Goal: Understand process/instructions: Learn how to perform a task or action

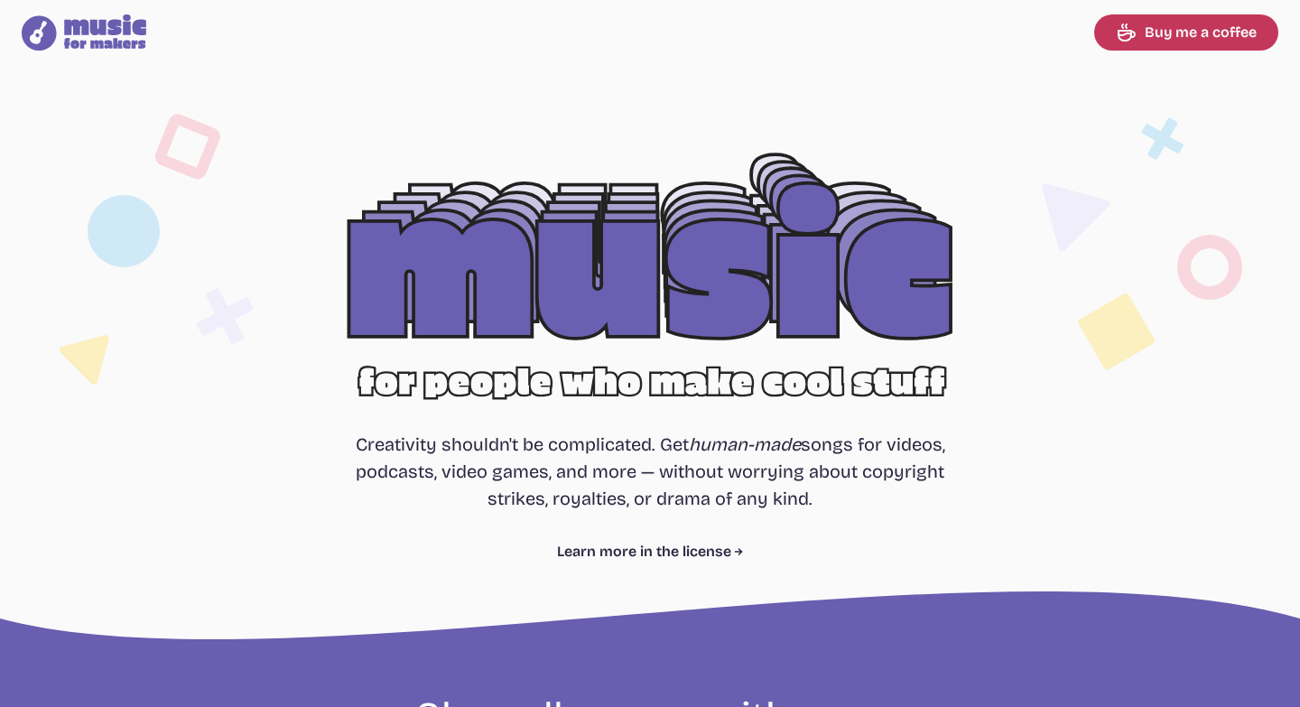
select select "most popular"
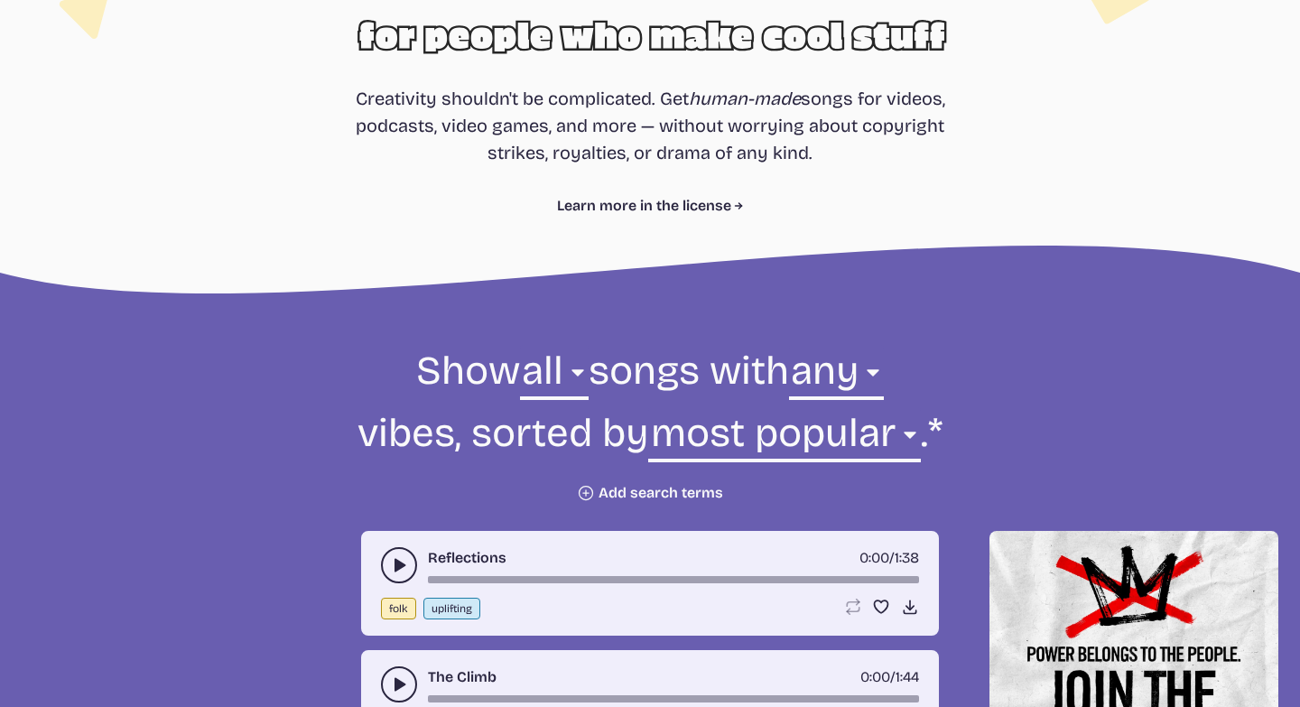
scroll to position [354, 0]
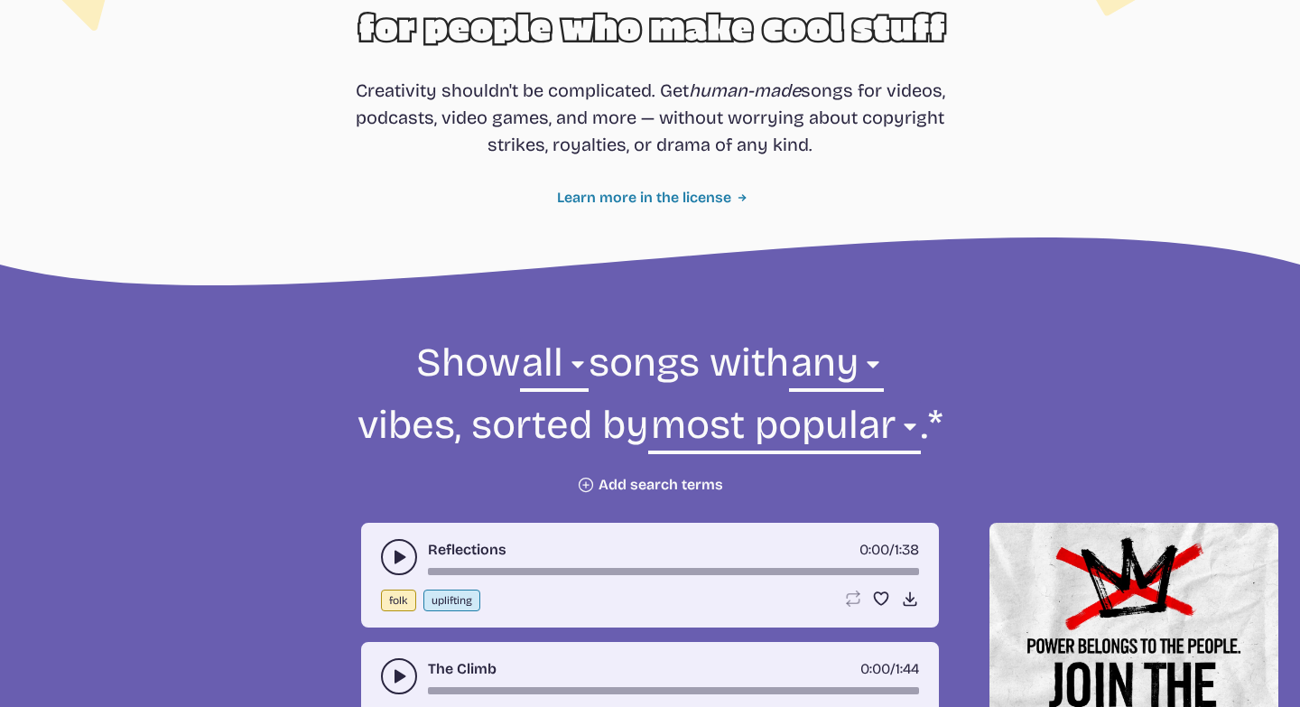
click at [666, 199] on link "Learn more in the license" at bounding box center [650, 198] width 187 height 22
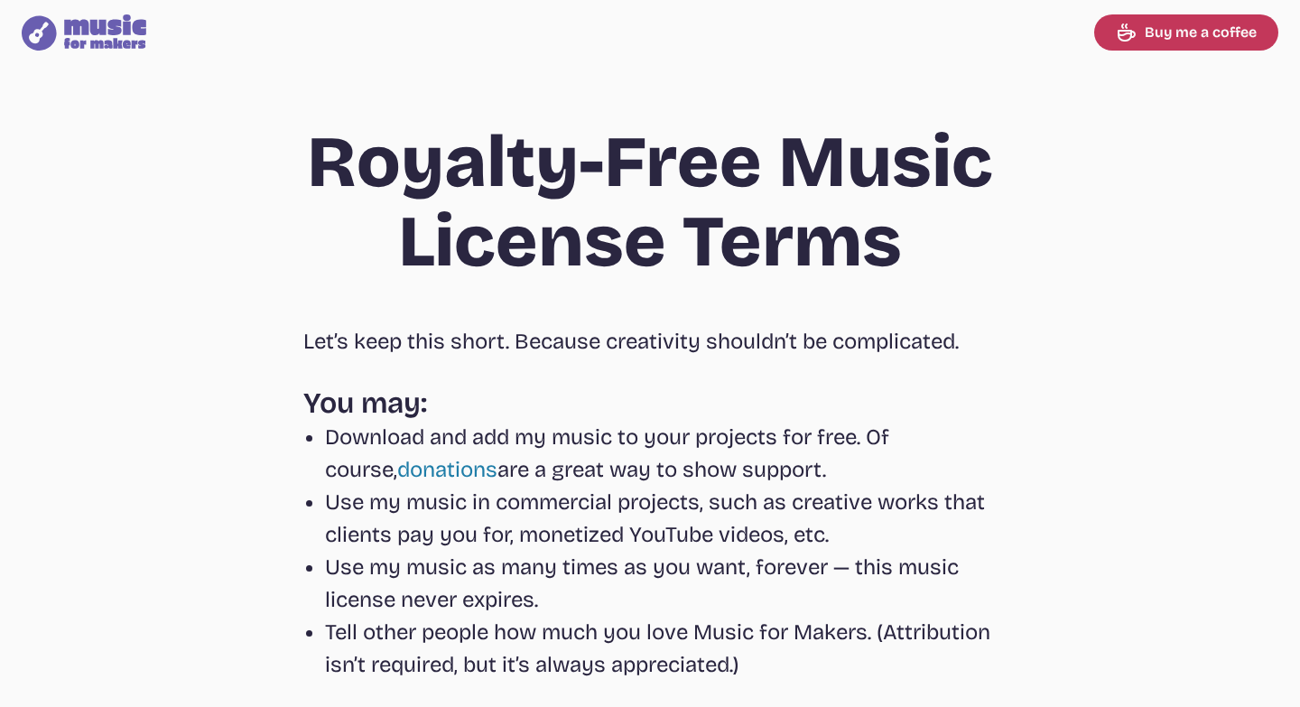
click at [107, 43] on icon "Music for Makers logo" at bounding box center [84, 32] width 125 height 36
select select "most popular"
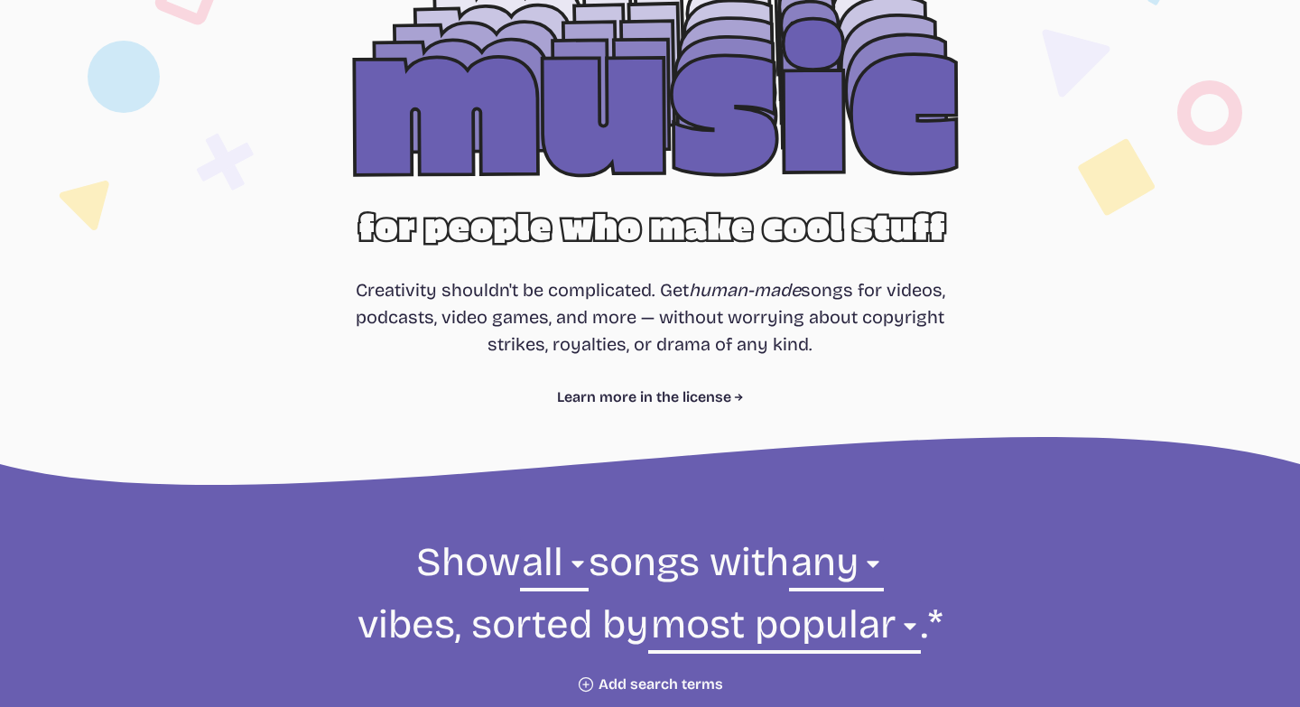
scroll to position [155, 0]
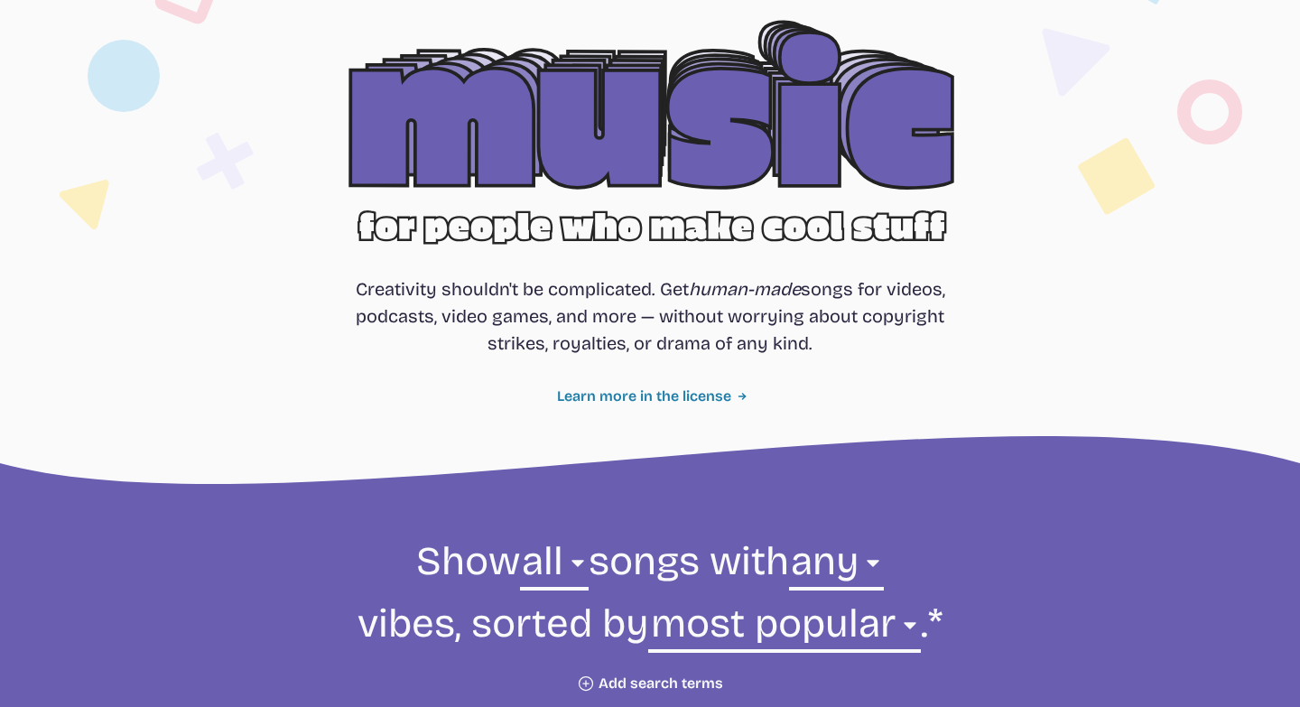
click at [685, 396] on link "Learn more in the license" at bounding box center [650, 397] width 187 height 22
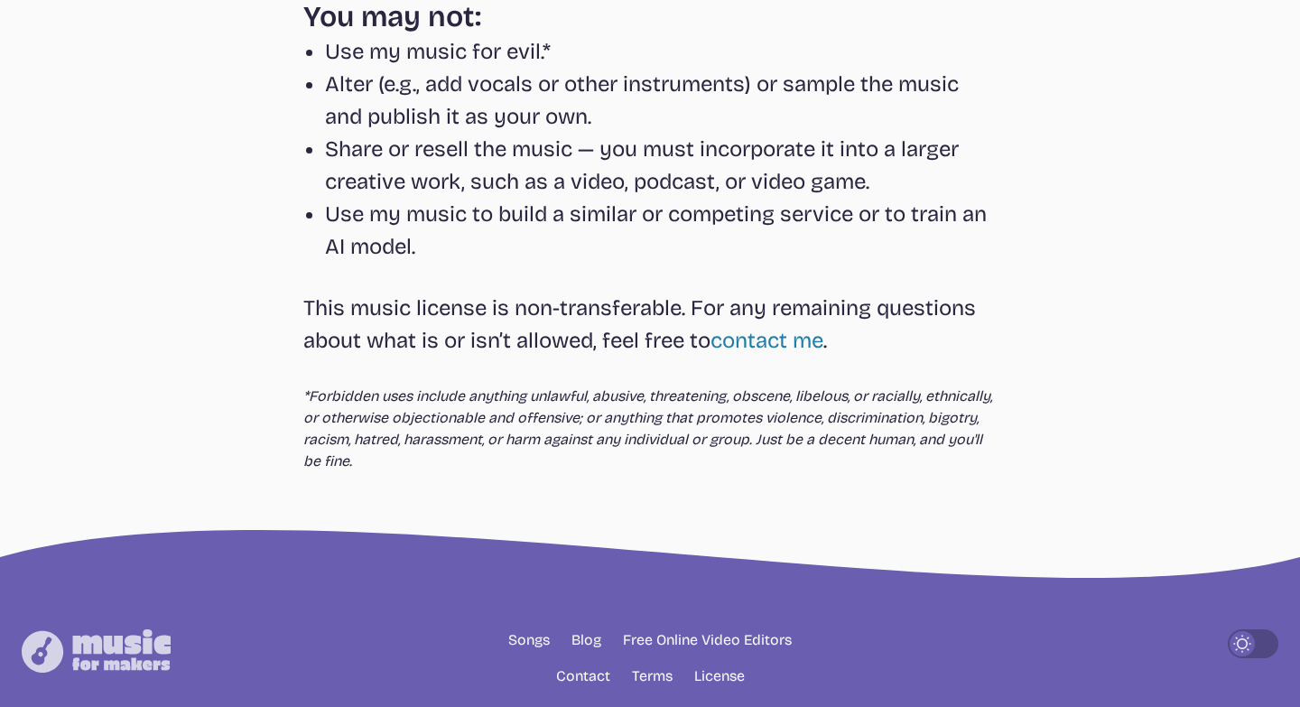
scroll to position [703, 0]
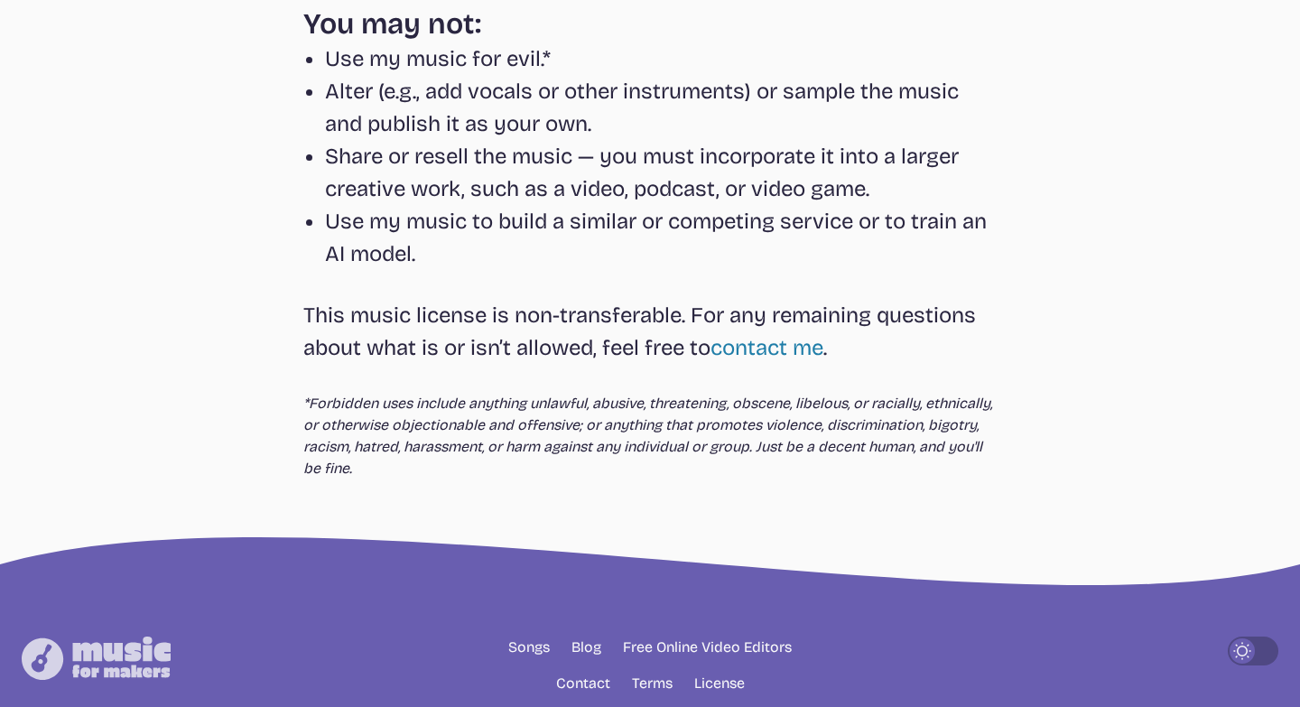
click at [1251, 647] on icon "Light Mode" at bounding box center [1242, 650] width 25 height 25
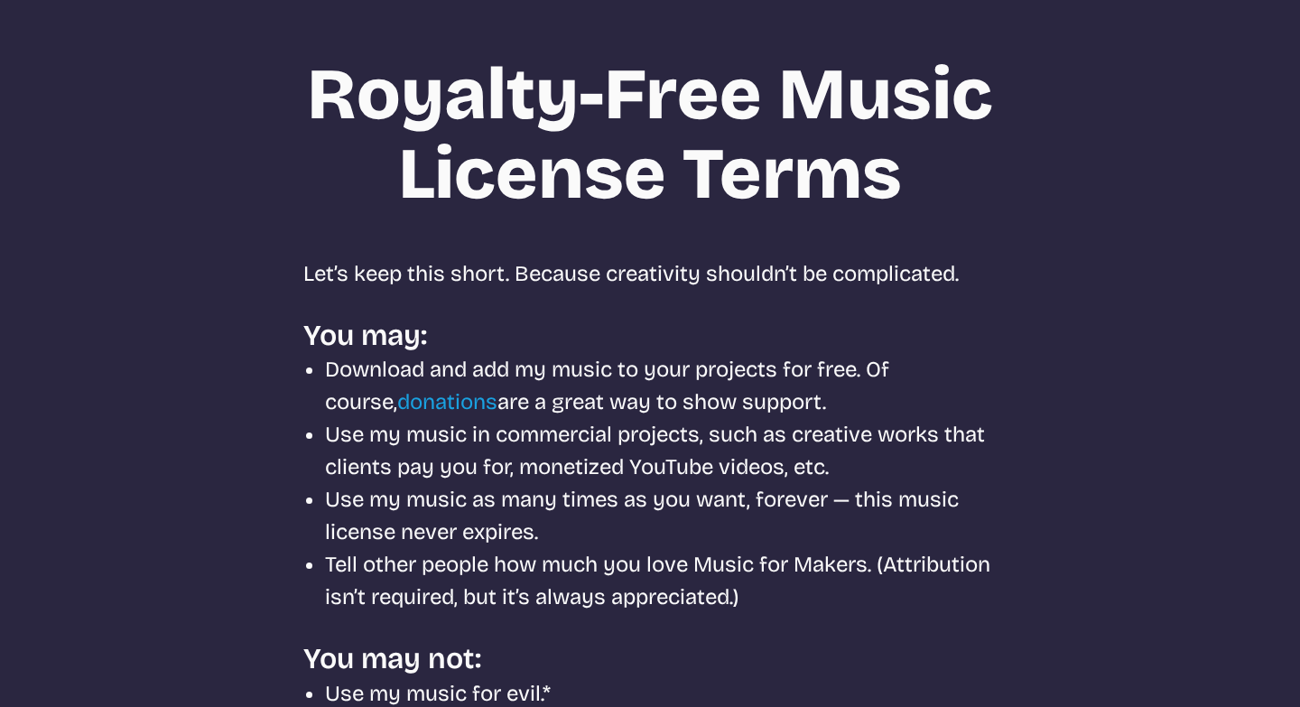
scroll to position [0, 0]
